Goal: Task Accomplishment & Management: Use online tool/utility

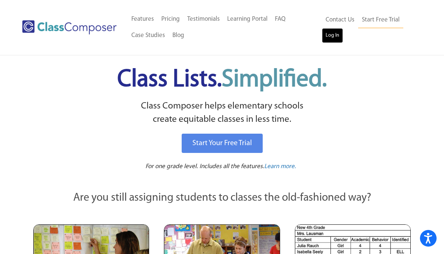
click at [327, 31] on link "Log In" at bounding box center [332, 35] width 21 height 15
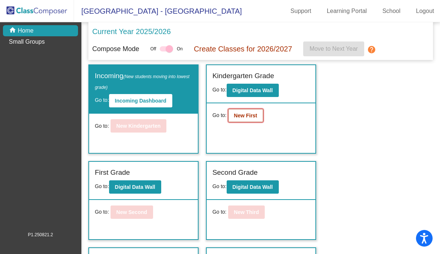
click at [242, 116] on b "New First" at bounding box center [245, 115] width 23 height 6
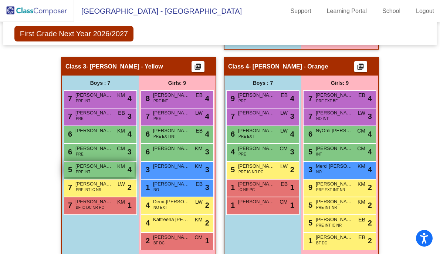
scroll to position [353, 0]
